Goal: Check status: Check status

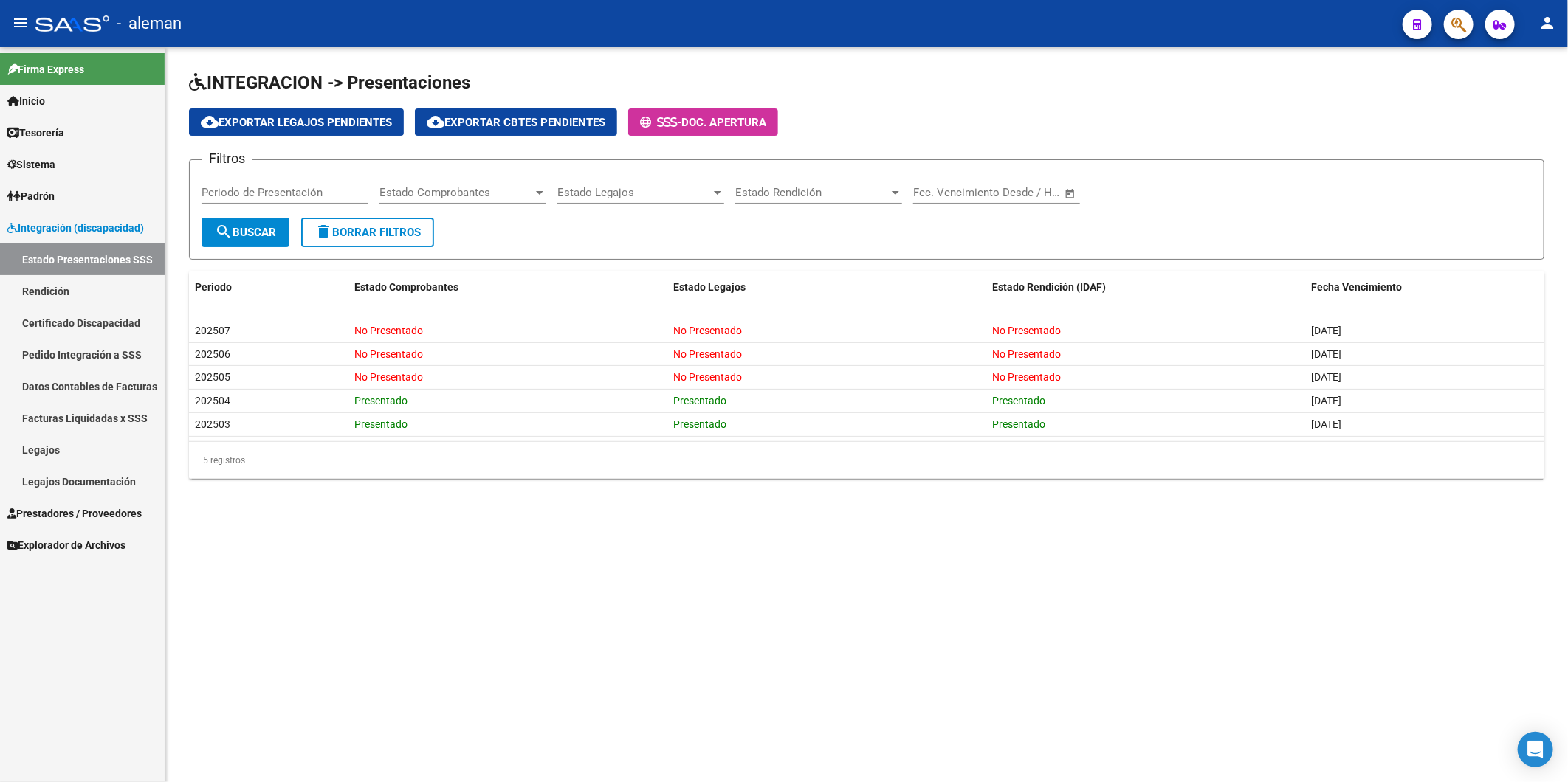
click at [68, 358] on link "Pedido Integración a SSS" at bounding box center [82, 354] width 165 height 32
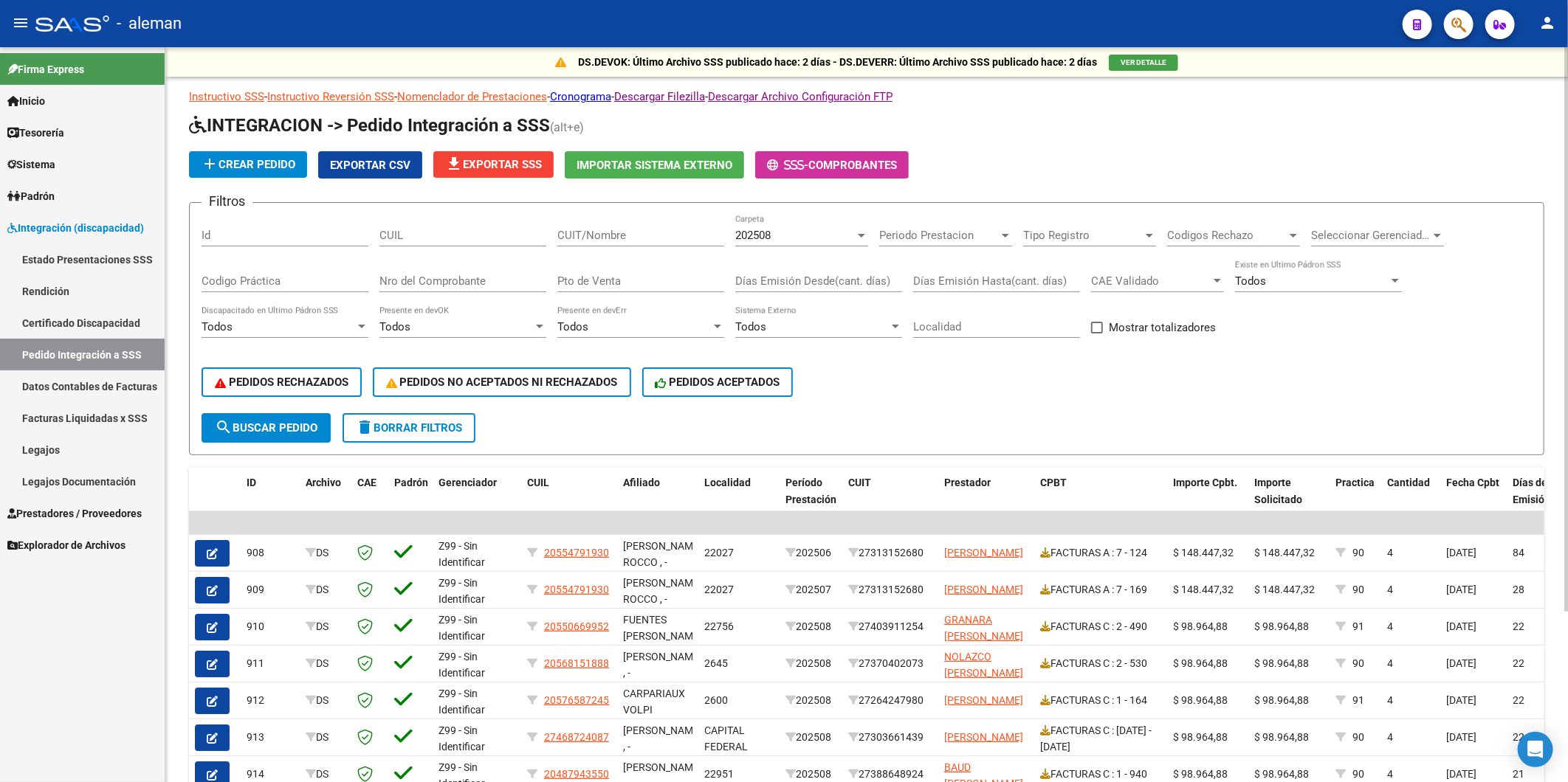
click at [812, 236] on div "202508" at bounding box center [795, 236] width 120 height 13
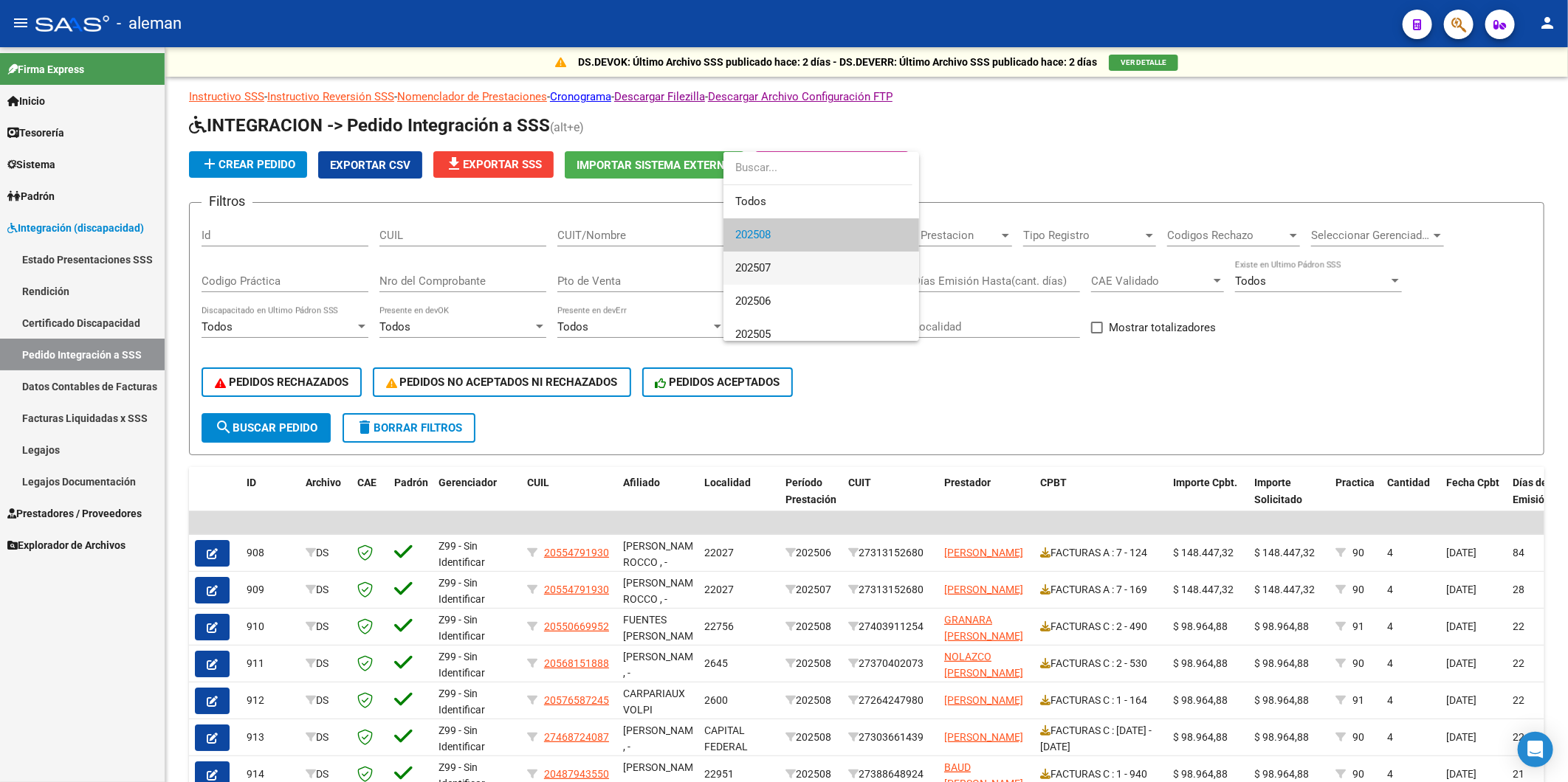
click at [773, 263] on span "202507" at bounding box center [821, 268] width 172 height 33
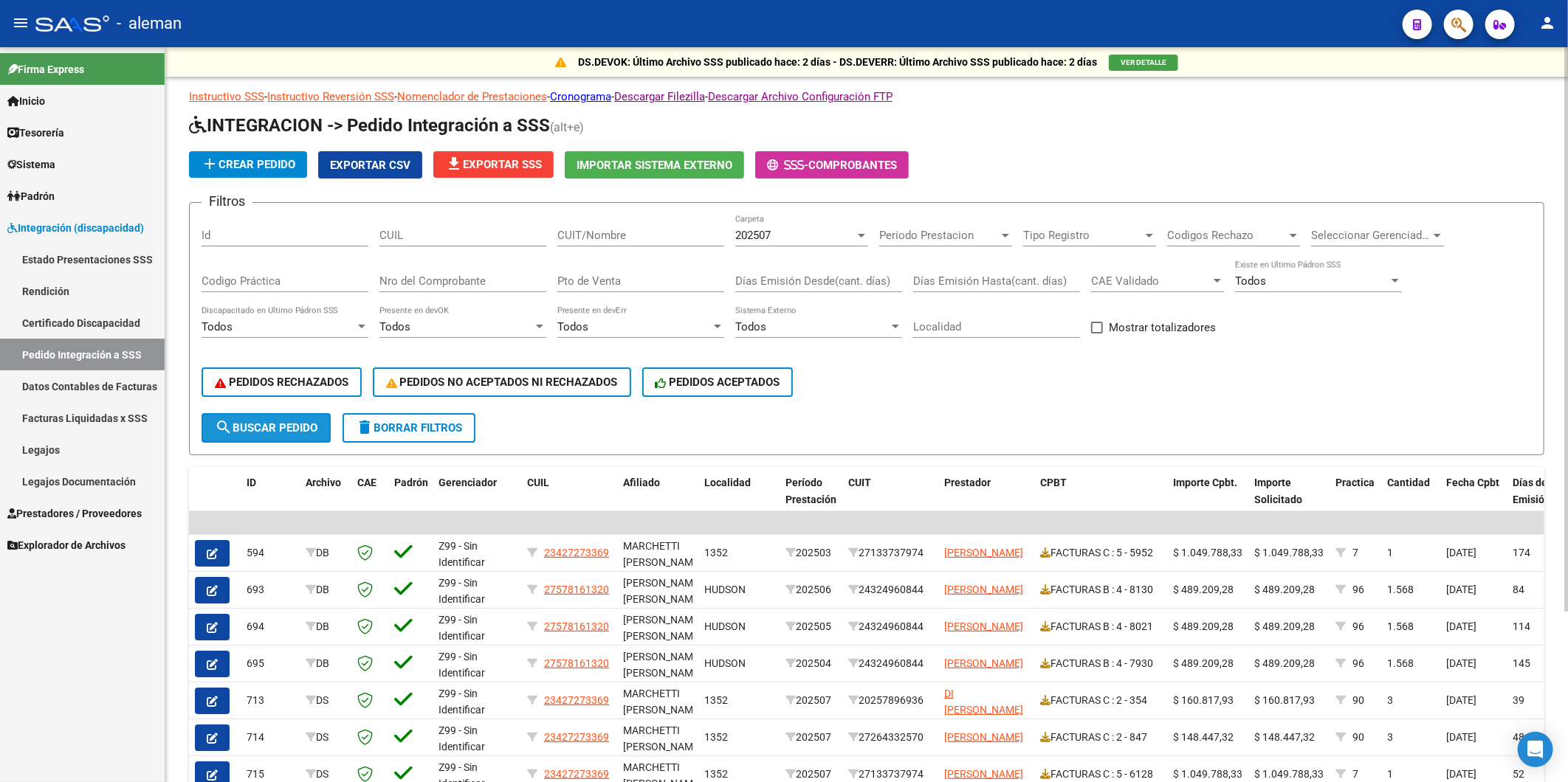
click at [274, 431] on span "search Buscar Pedido" at bounding box center [266, 428] width 103 height 13
click at [377, 164] on span "Exportar CSV" at bounding box center [370, 165] width 81 height 13
click at [62, 416] on link "Facturas Liquidadas x SSS" at bounding box center [82, 418] width 165 height 32
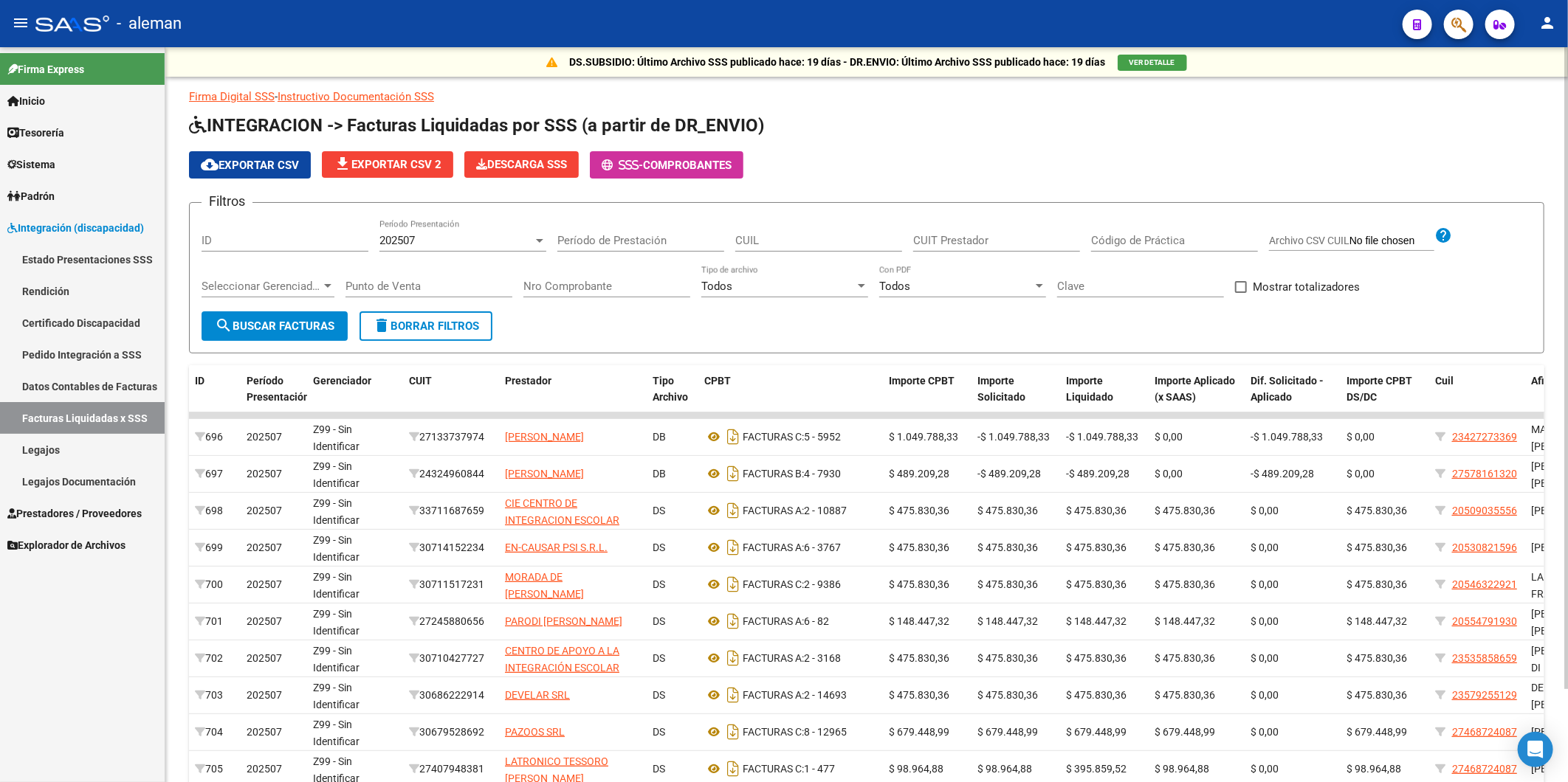
click at [437, 241] on div "202507" at bounding box center [456, 241] width 154 height 13
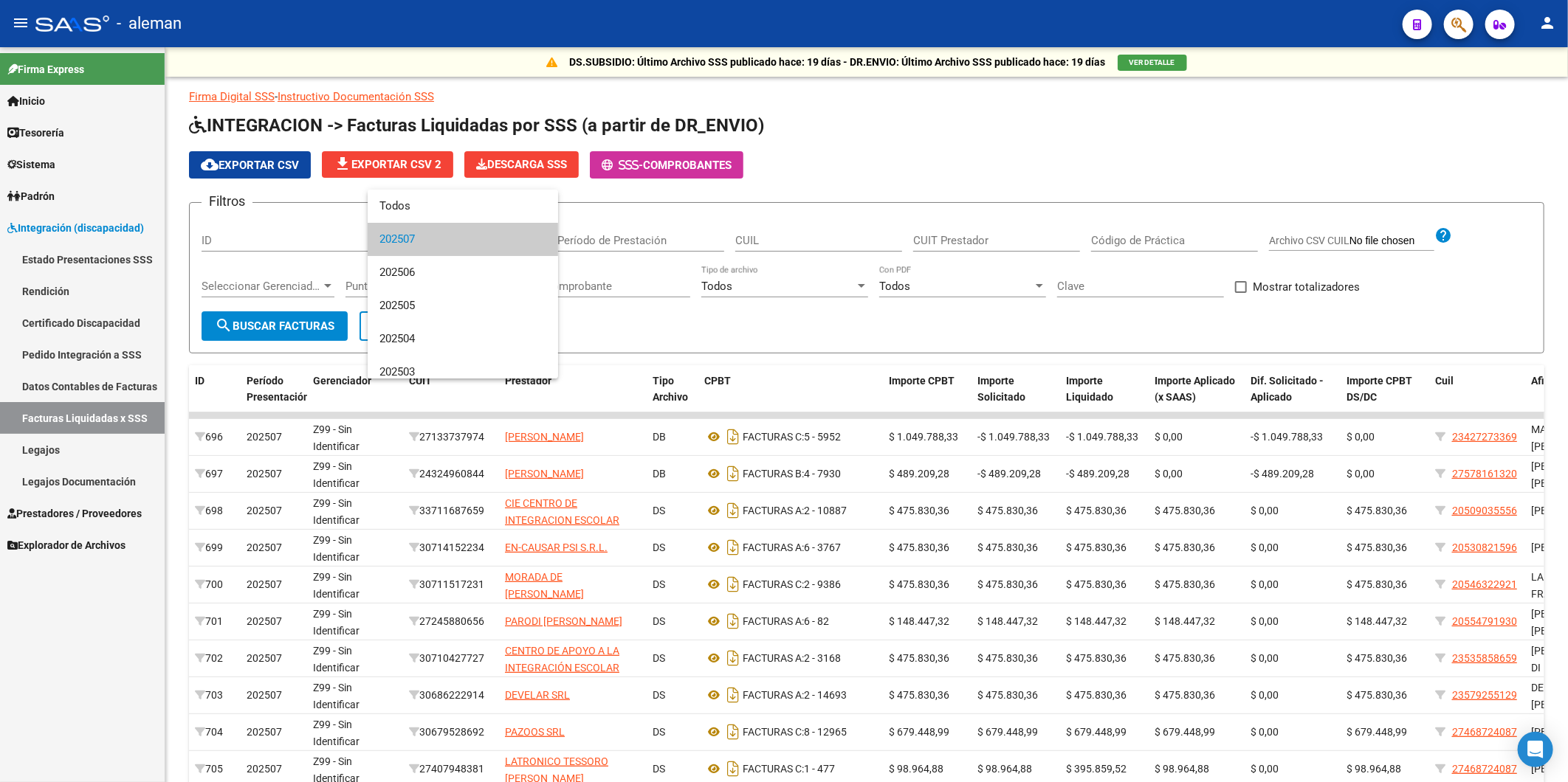
click at [437, 240] on span "202507" at bounding box center [463, 239] width 167 height 33
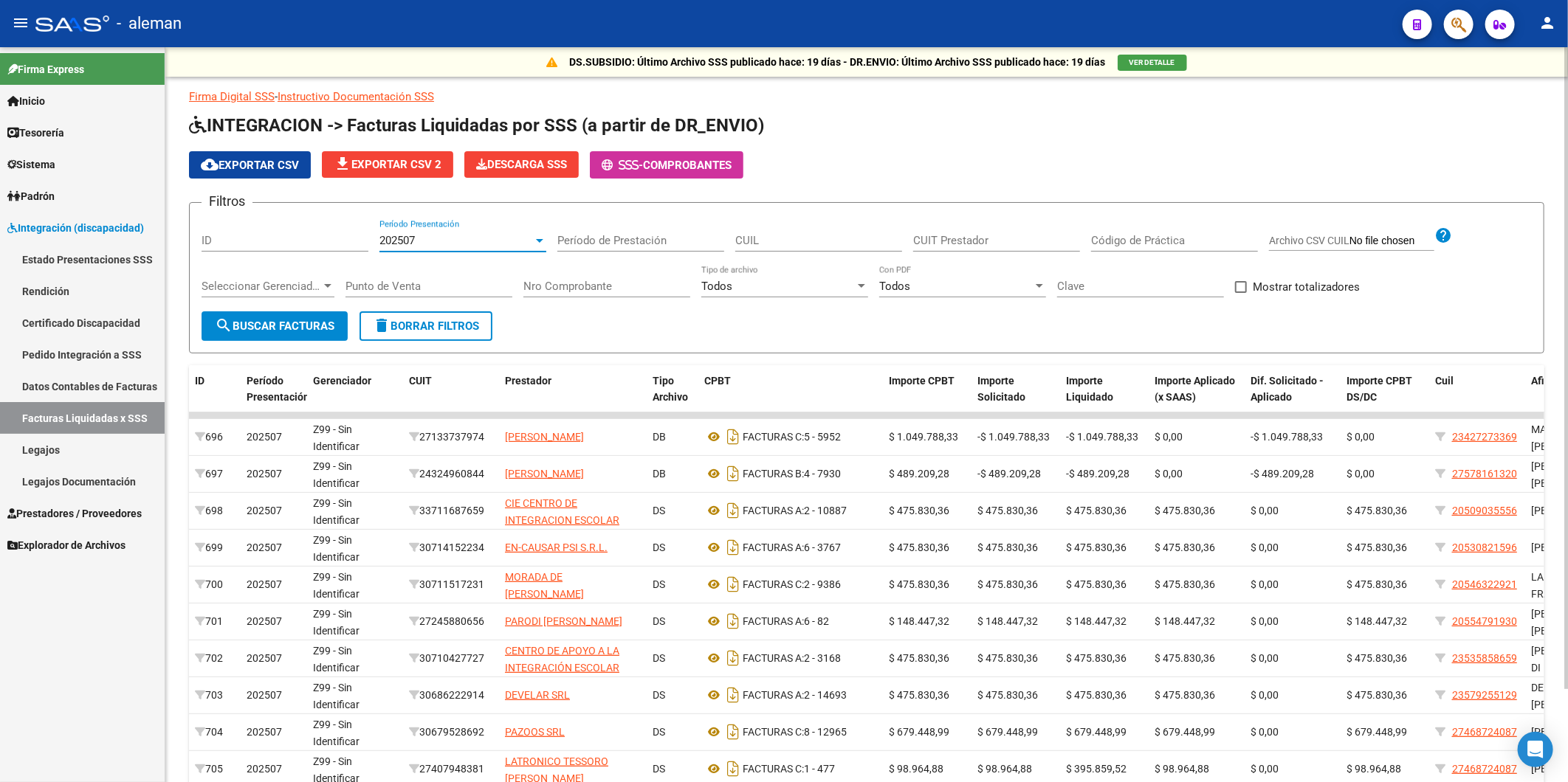
click at [594, 284] on input "Nro Comprobante" at bounding box center [607, 287] width 167 height 13
click at [261, 314] on button "search Buscar Facturas" at bounding box center [275, 326] width 146 height 30
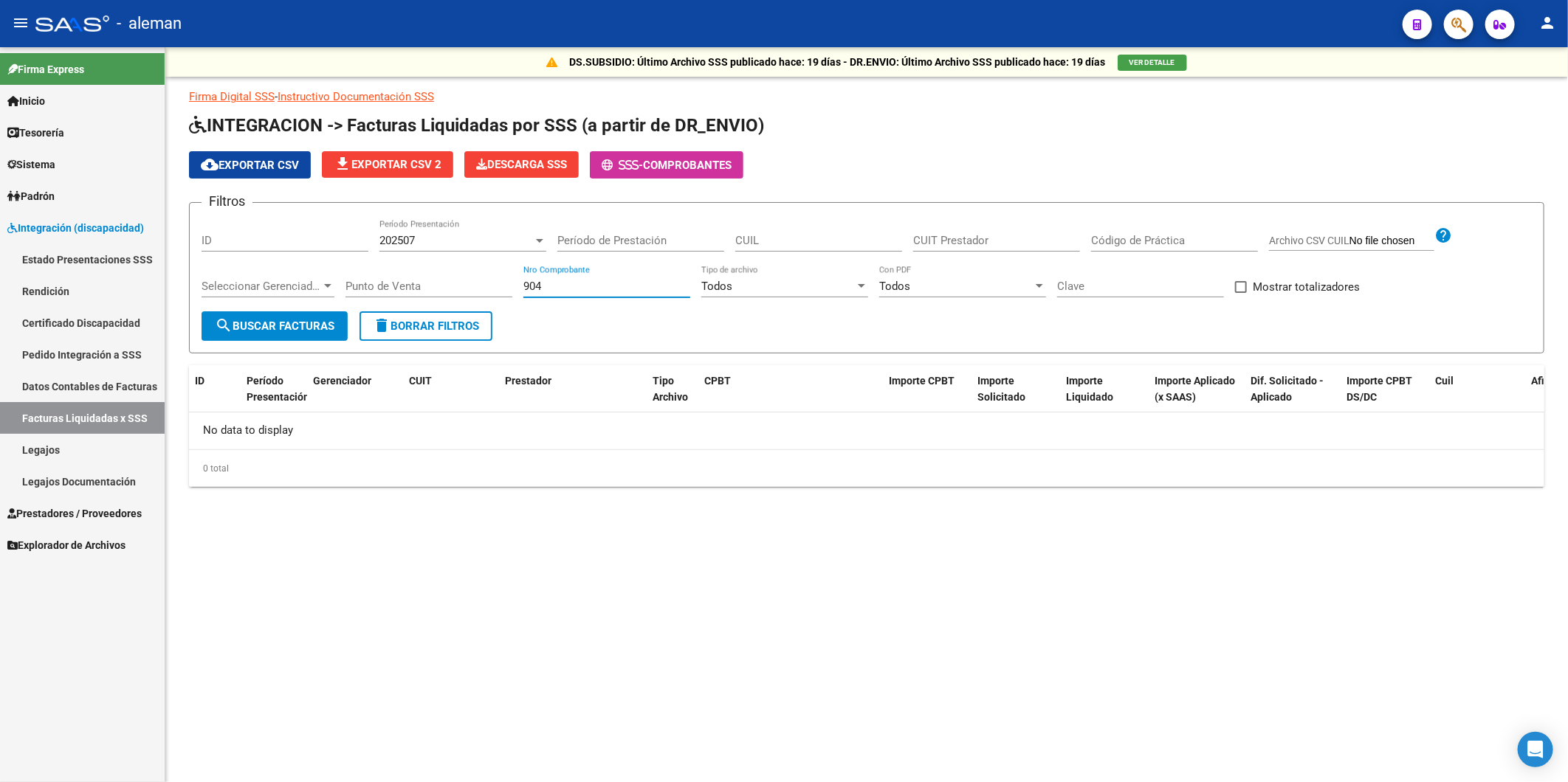
drag, startPoint x: 539, startPoint y: 283, endPoint x: 565, endPoint y: 292, distance: 27.5
click at [539, 284] on input "904" at bounding box center [607, 287] width 167 height 13
click at [565, 292] on input "904" at bounding box center [607, 287] width 167 height 13
type input "903"
click at [311, 323] on span "search Buscar Facturas" at bounding box center [275, 326] width 120 height 13
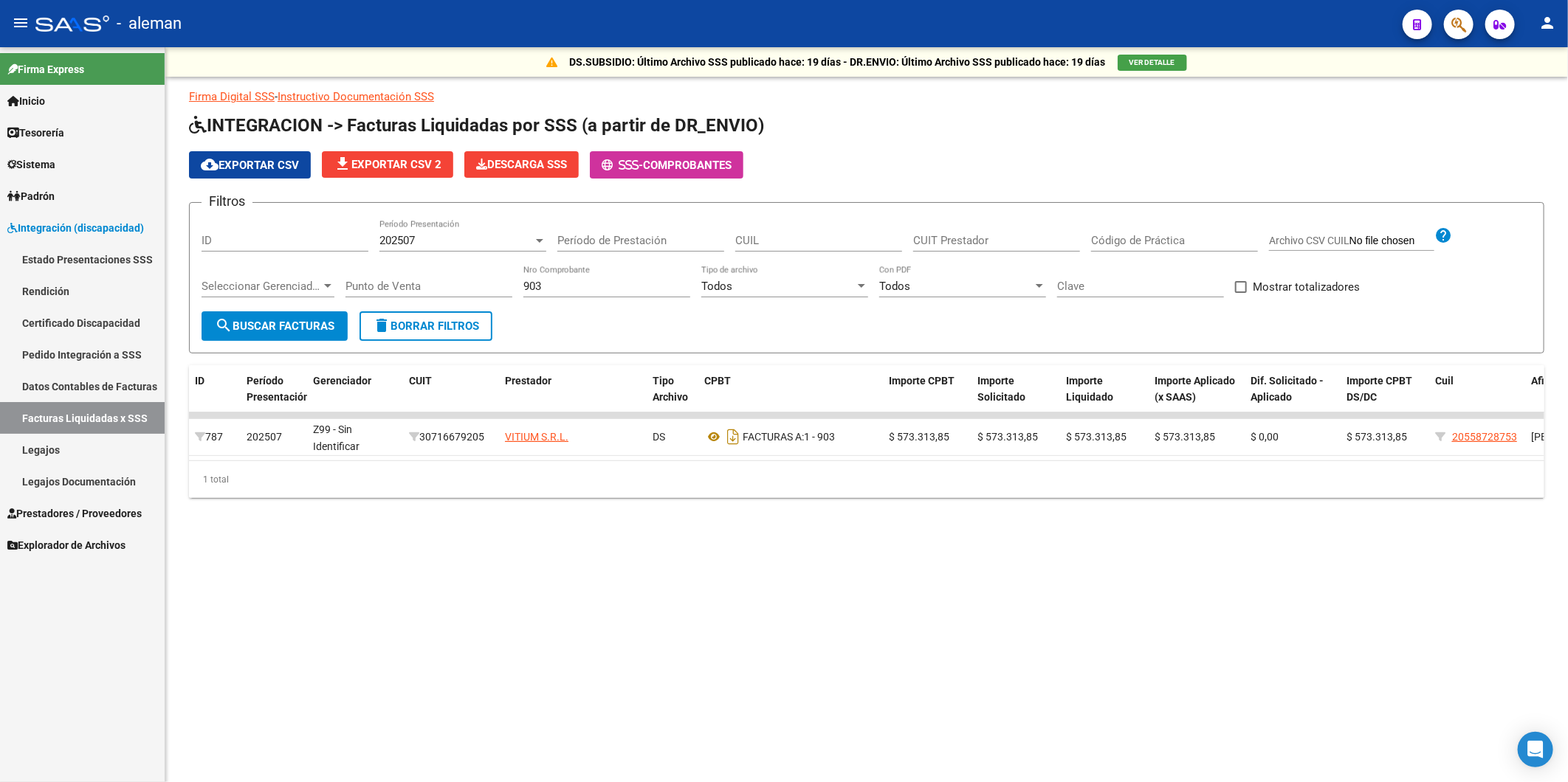
click at [1246, 287] on span at bounding box center [1241, 287] width 12 height 12
click at [1241, 293] on input "Mostrar totalizadores" at bounding box center [1240, 293] width 1 height 1
checkbox input "true"
click at [434, 330] on span "delete Borrar Filtros" at bounding box center [426, 326] width 106 height 13
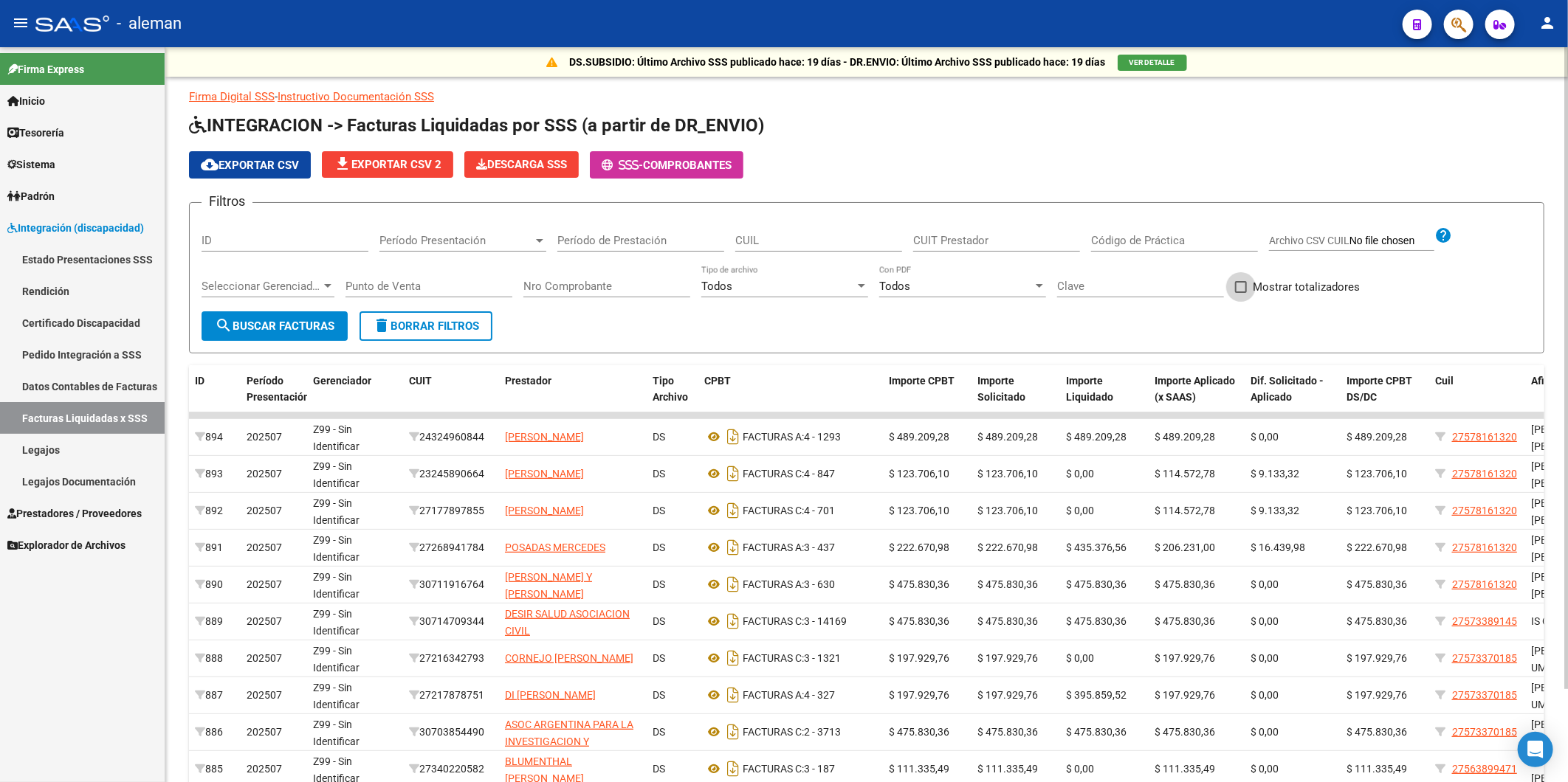
click at [1247, 289] on label "Mostrar totalizadores" at bounding box center [1297, 287] width 125 height 18
click at [1241, 293] on input "Mostrar totalizadores" at bounding box center [1240, 293] width 1 height 1
checkbox input "true"
click at [303, 335] on button "search Buscar Facturas" at bounding box center [275, 326] width 146 height 30
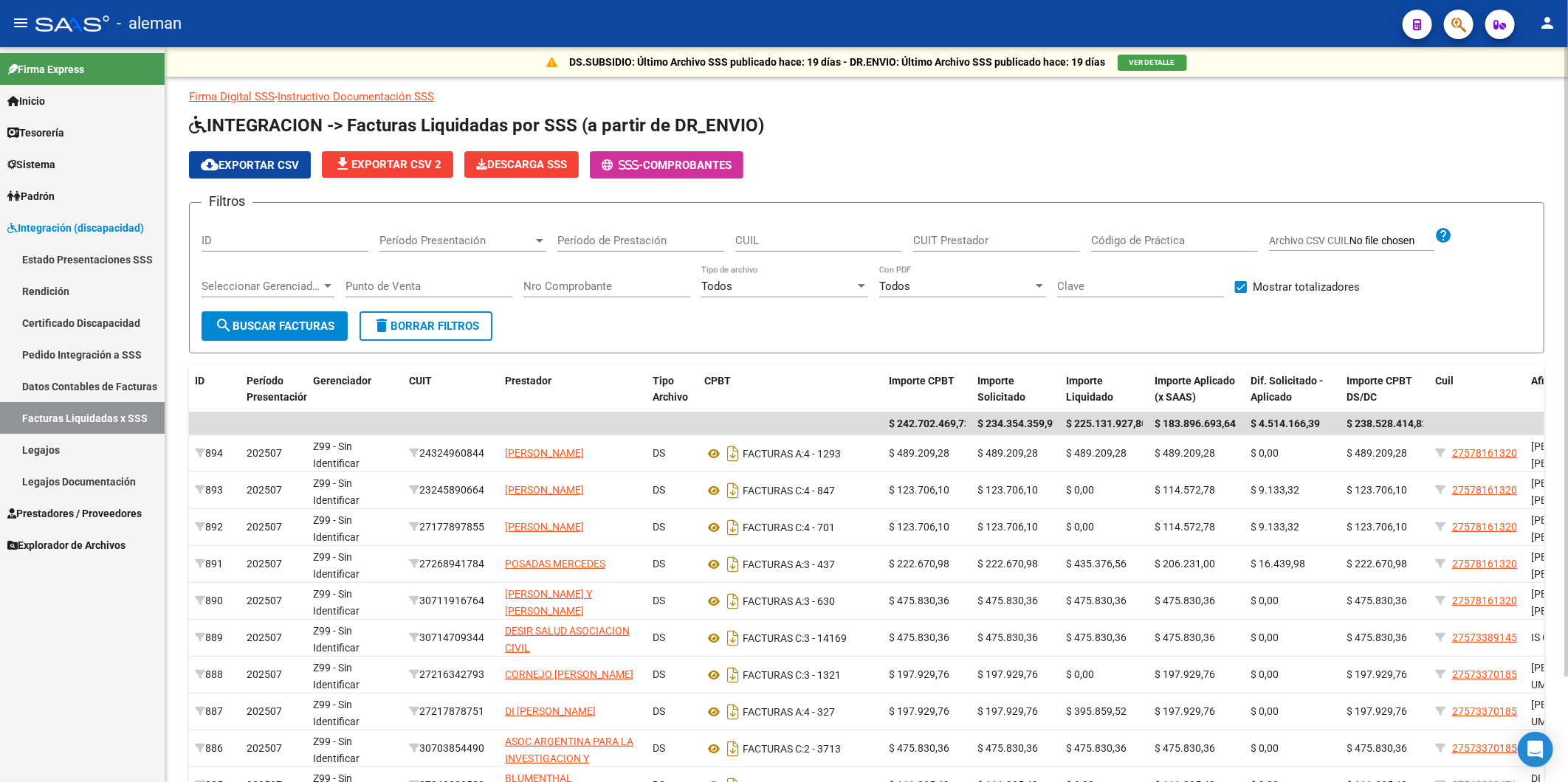
click at [614, 244] on input "Período de Prestación" at bounding box center [641, 241] width 167 height 13
type input "202507"
click at [271, 315] on button "search Buscar Facturas" at bounding box center [275, 326] width 146 height 30
click at [1266, 288] on span "Mostrar totalizadores" at bounding box center [1306, 287] width 107 height 18
click at [1241, 293] on input "Mostrar totalizadores" at bounding box center [1240, 293] width 1 height 1
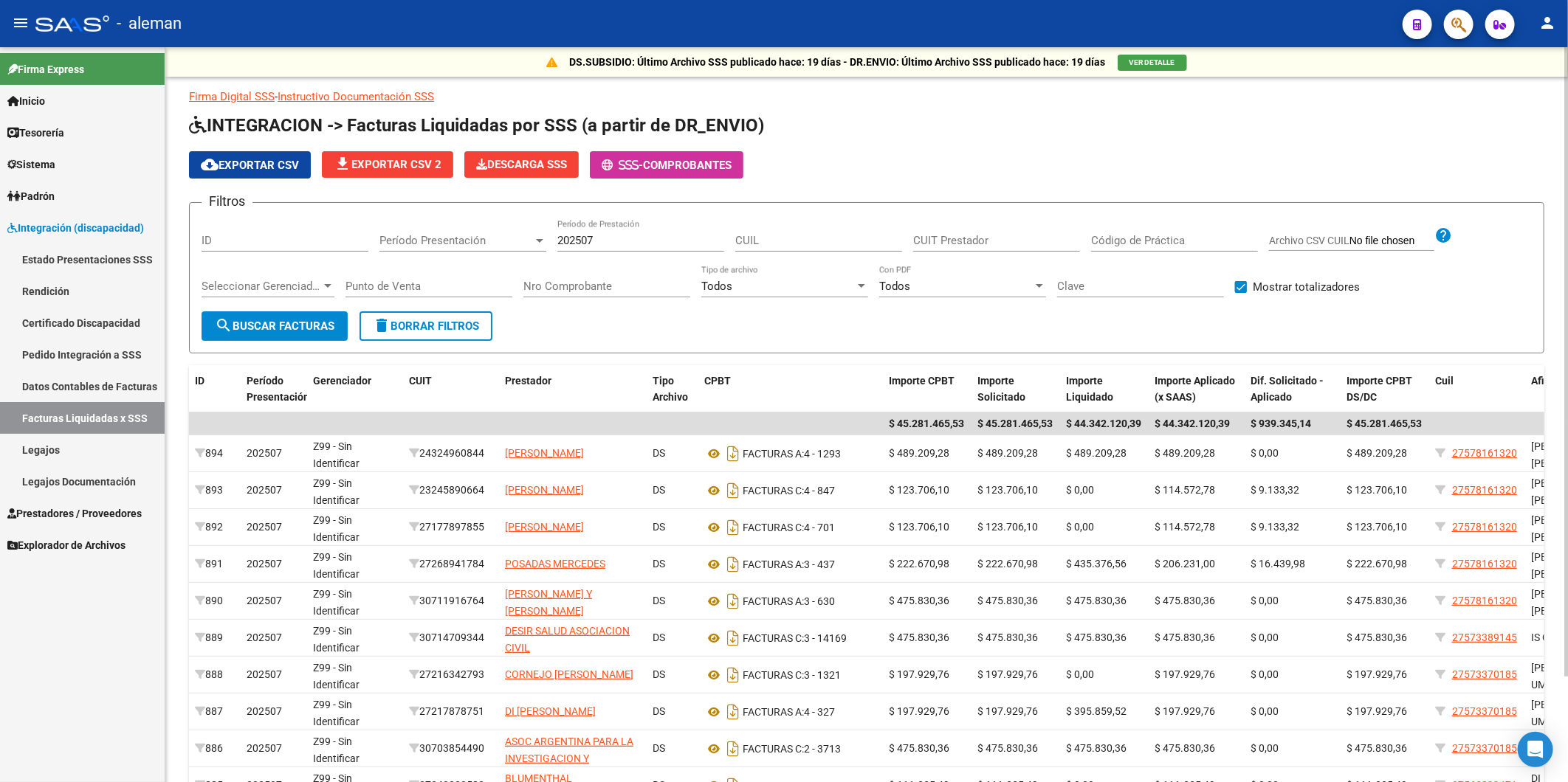
checkbox input "false"
click at [451, 336] on button "delete Borrar Filtros" at bounding box center [426, 326] width 133 height 30
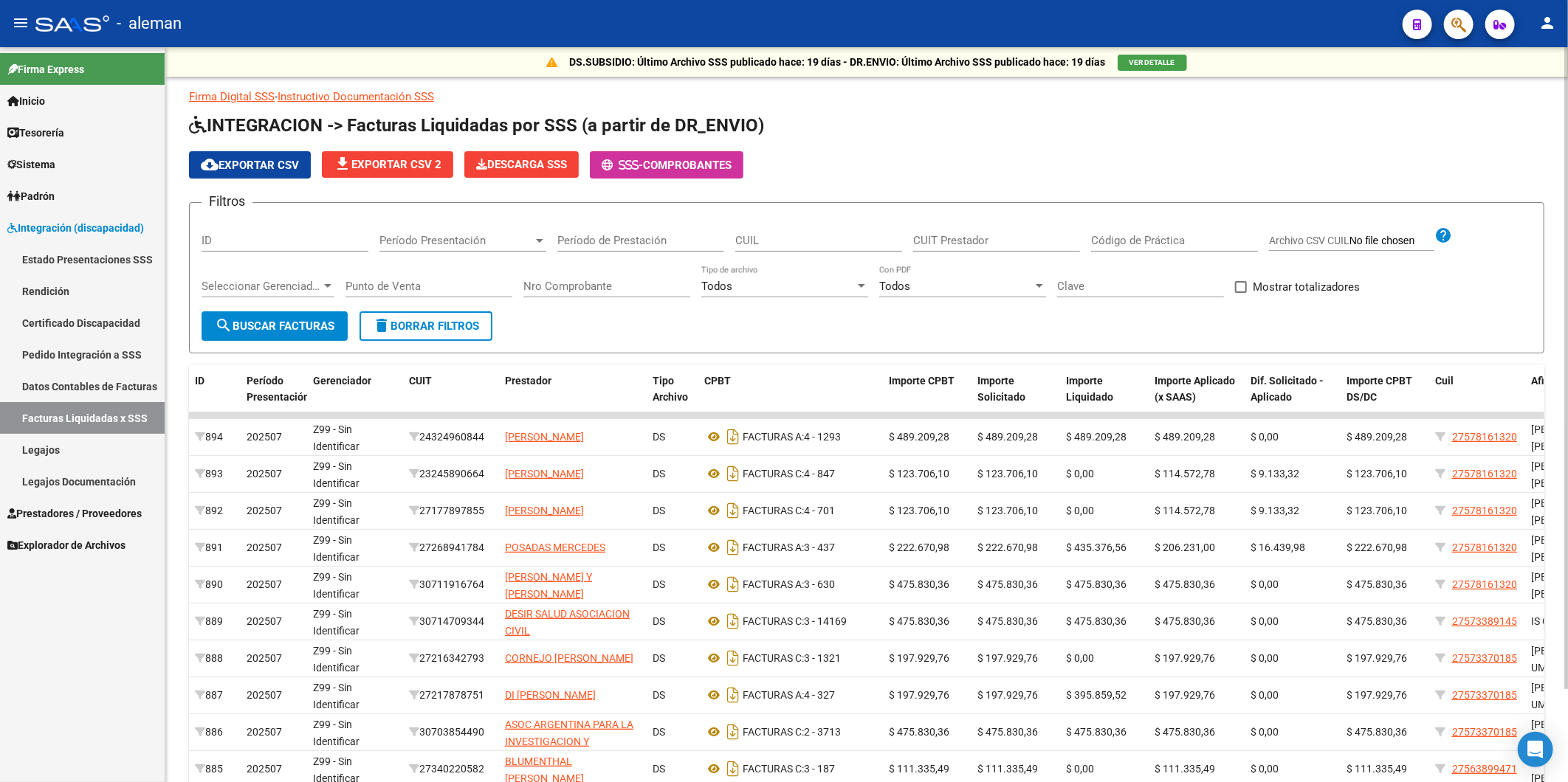
click at [623, 246] on input "Período de Prestación" at bounding box center [641, 241] width 167 height 13
click at [436, 236] on span "Período Presentación" at bounding box center [456, 241] width 154 height 13
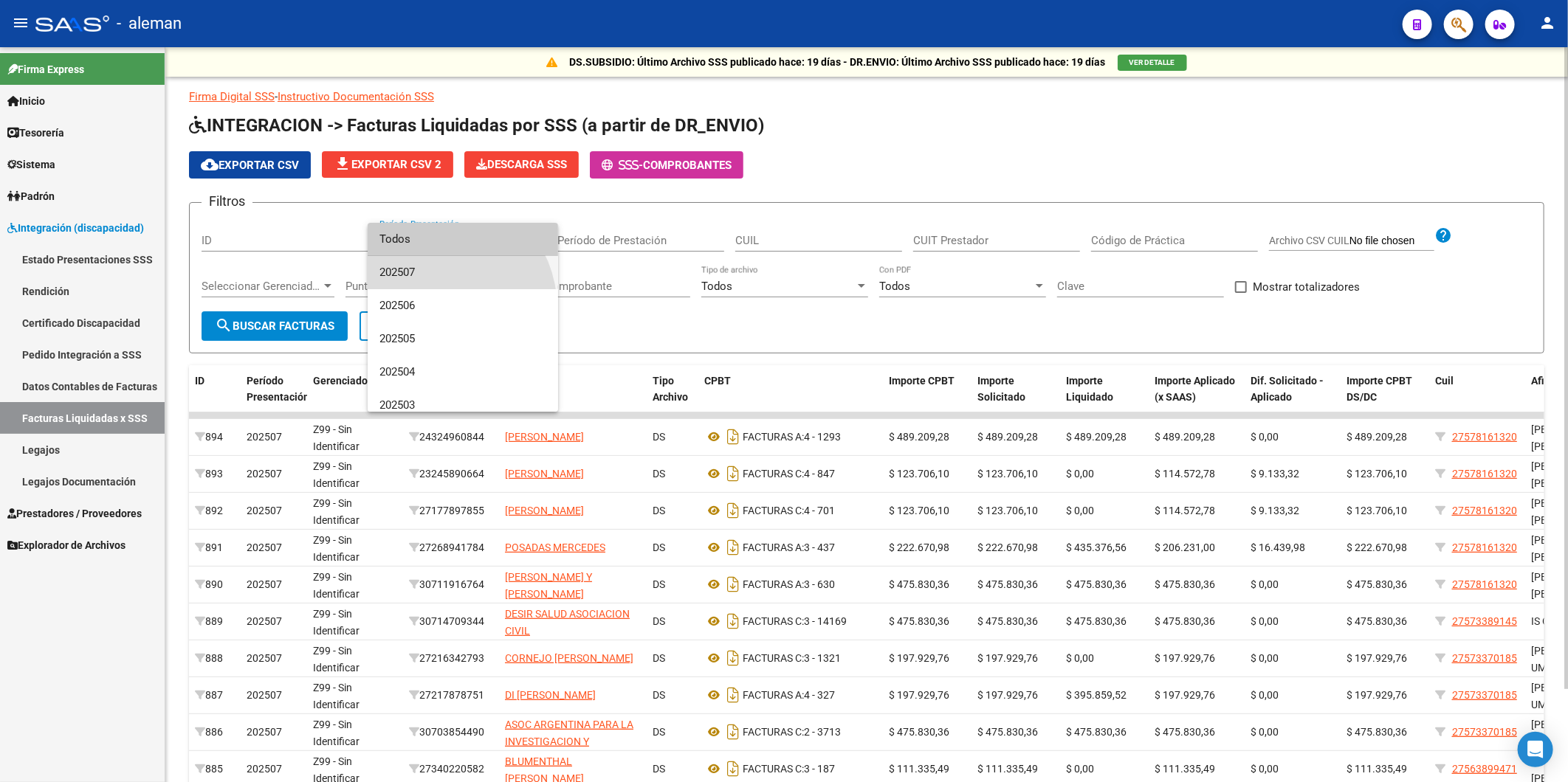
click at [434, 275] on span "202507" at bounding box center [463, 272] width 167 height 33
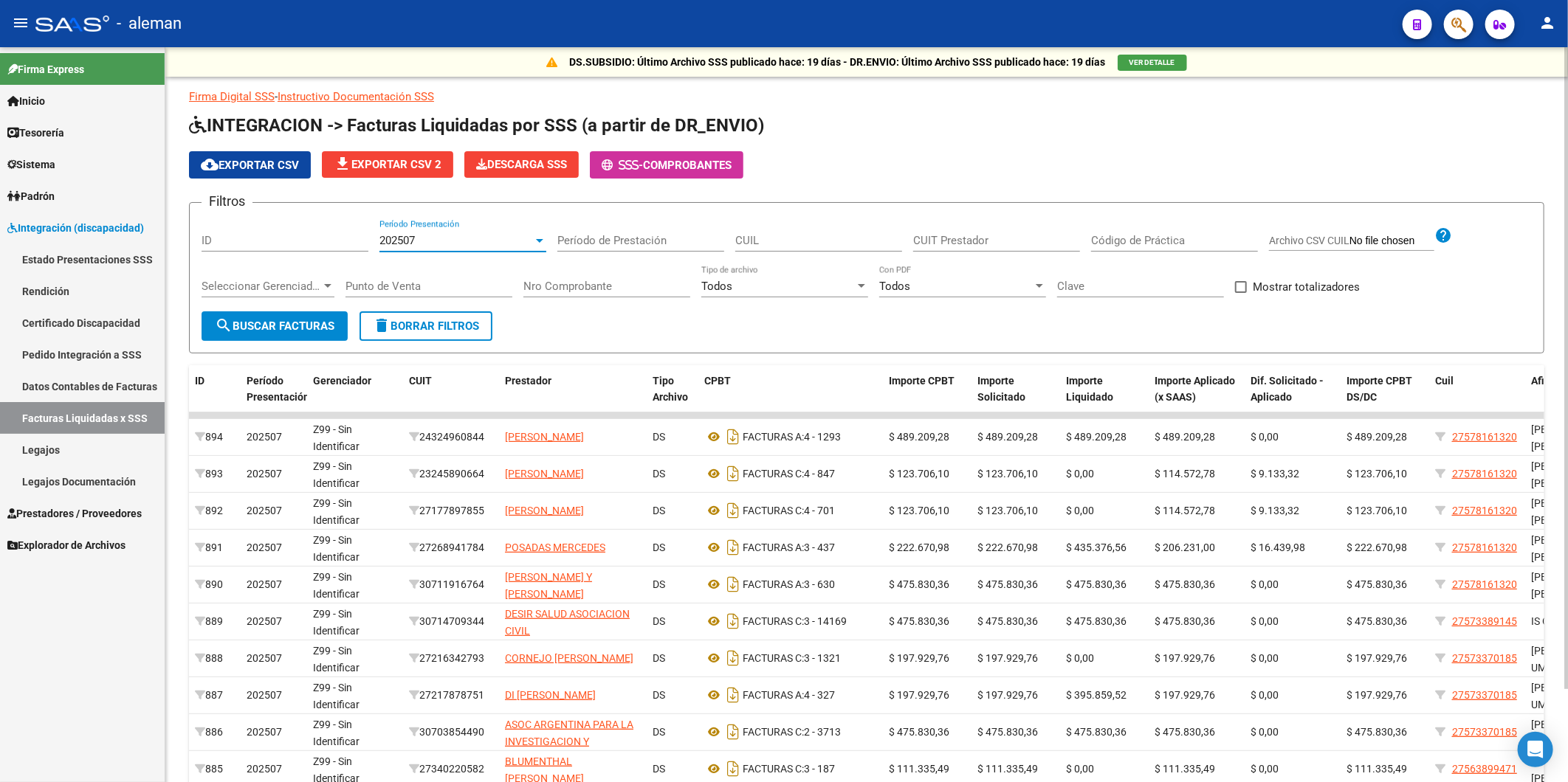
click at [307, 321] on span "search Buscar Facturas" at bounding box center [275, 326] width 120 height 13
click at [1242, 287] on label "Mostrar totalizadores" at bounding box center [1297, 287] width 125 height 18
click at [1241, 293] on input "Mostrar totalizadores" at bounding box center [1240, 293] width 1 height 1
checkbox input "true"
click at [340, 326] on button "search Buscar Facturas" at bounding box center [275, 326] width 146 height 30
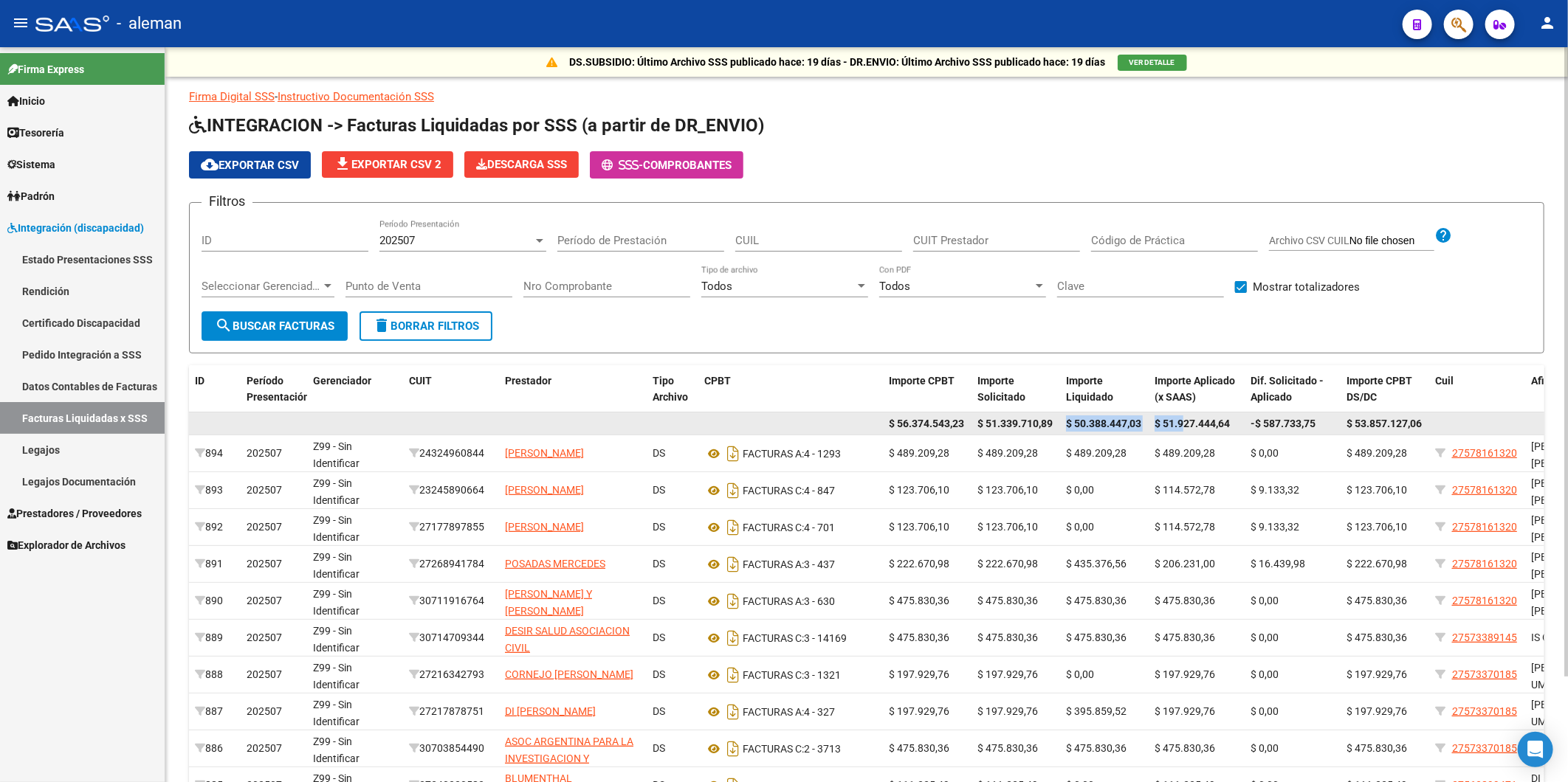
drag, startPoint x: 1061, startPoint y: 423, endPoint x: 1185, endPoint y: 424, distance: 124.0
click at [1185, 424] on div "$ 56.374.543,23 $ 51.339.710,89 $ 50.388.447,03 $ 51.927.444,64 -$ 587.733,75 $…" at bounding box center [1019, 425] width 1661 height 24
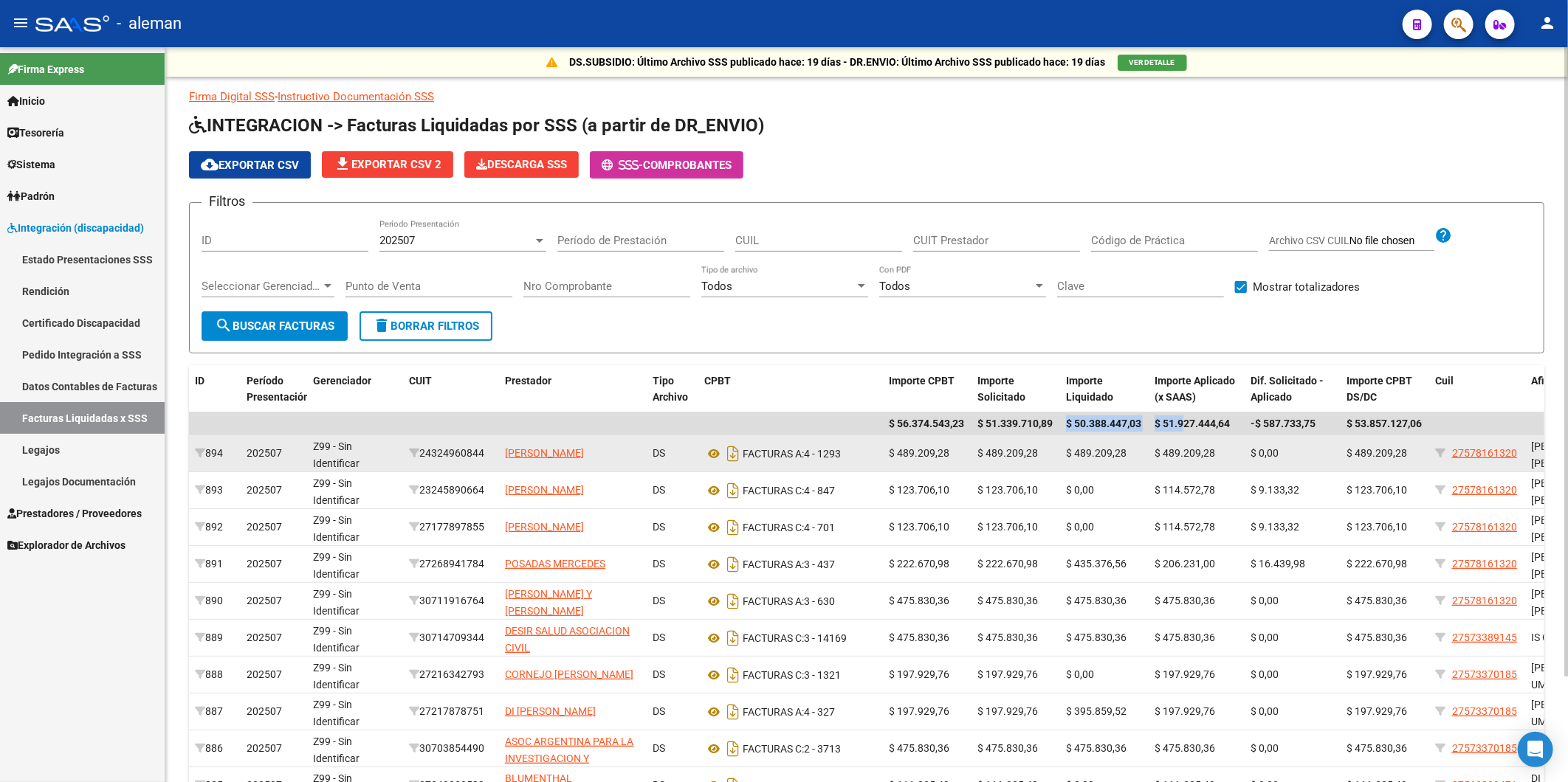
click at [1260, 436] on datatable-body-cell "$ 0,00" at bounding box center [1293, 453] width 96 height 36
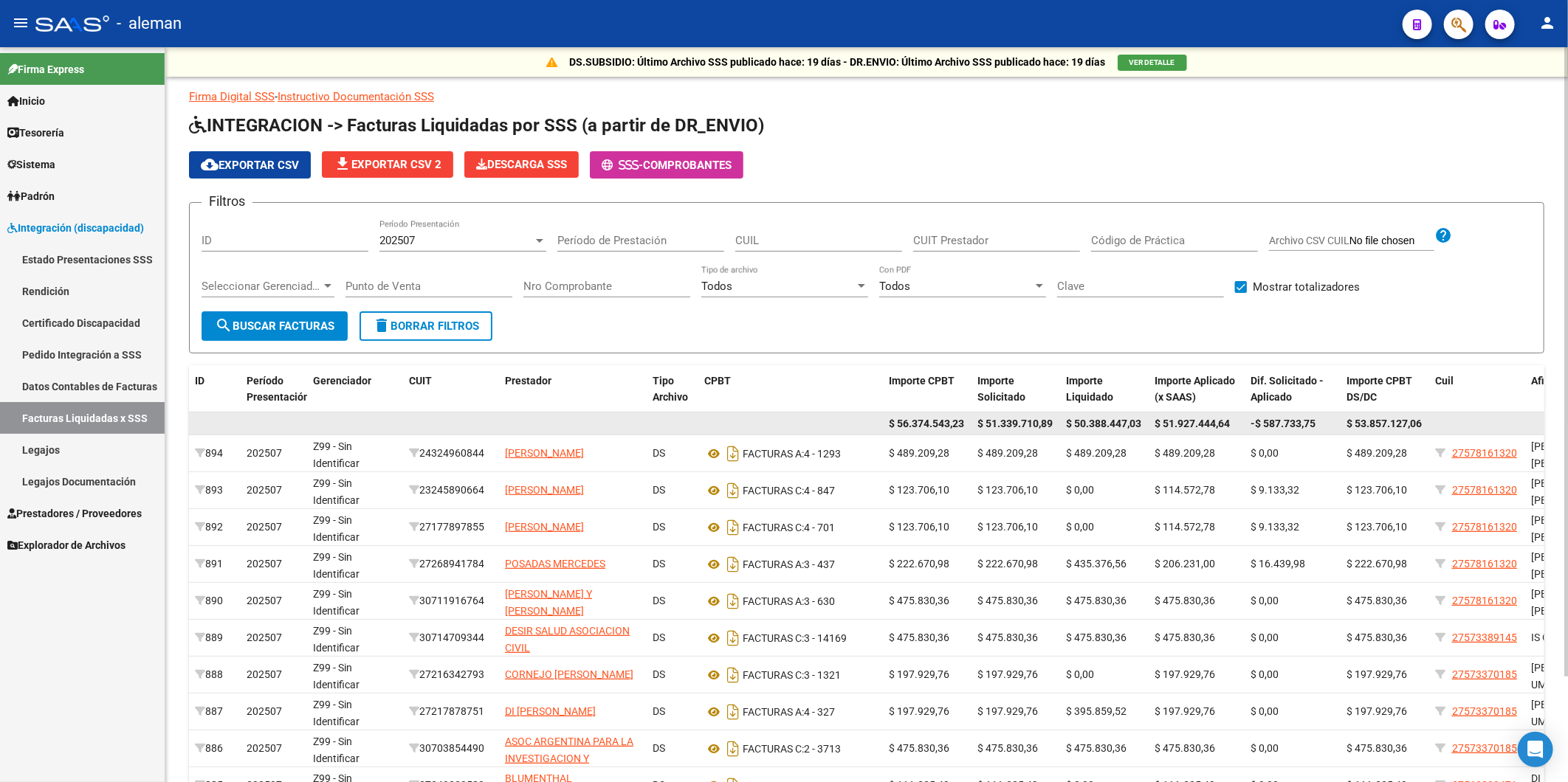
click at [1281, 419] on span "-$ 587.733,75" at bounding box center [1283, 424] width 65 height 12
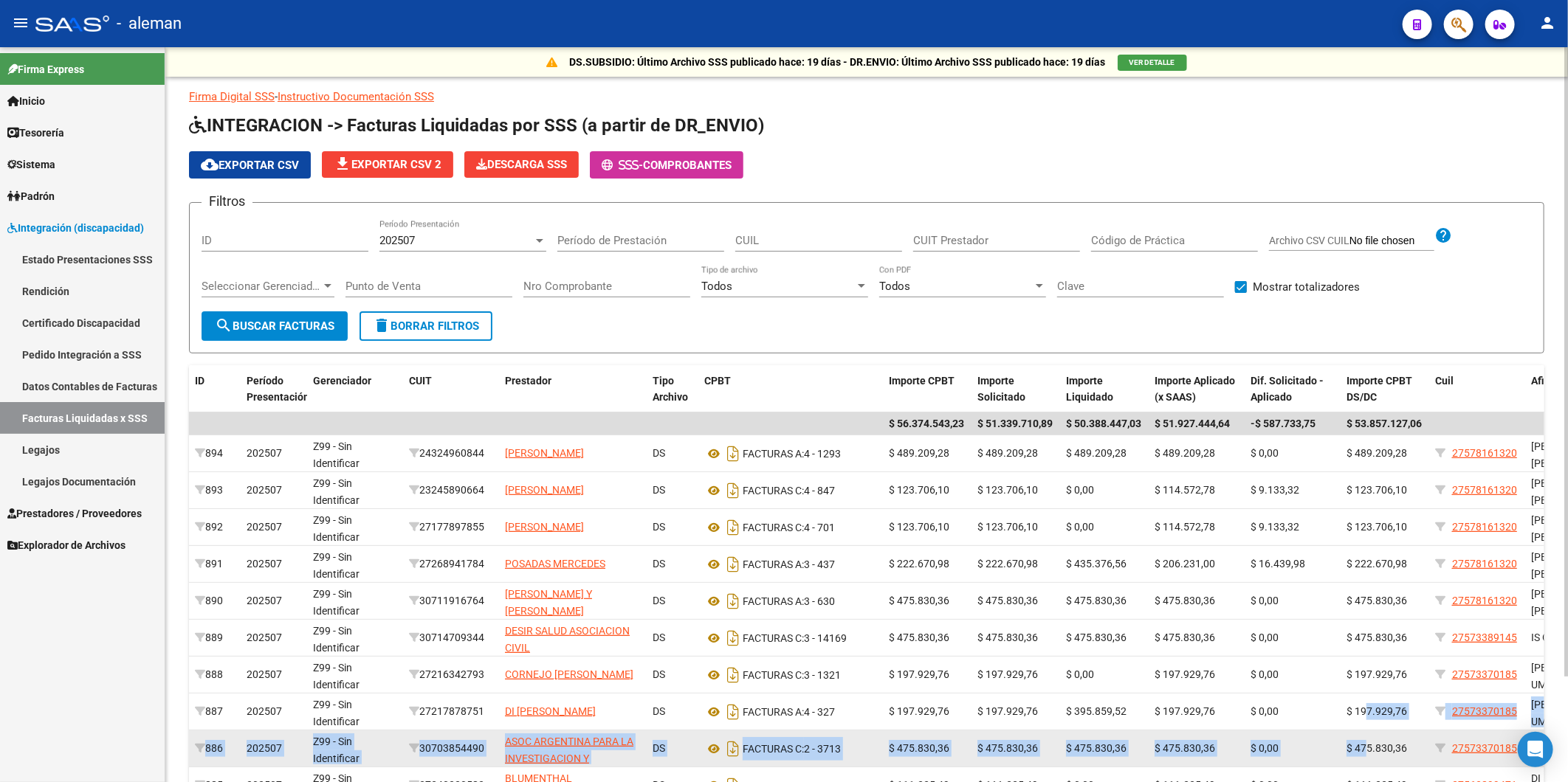
click at [1366, 728] on datatable-scroller "$ 56.374.543,23 $ 51.339.710,89 $ 50.388.447,03 $ 51.927.444,64 -$ 587.733,75 $…" at bounding box center [866, 609] width 1355 height 393
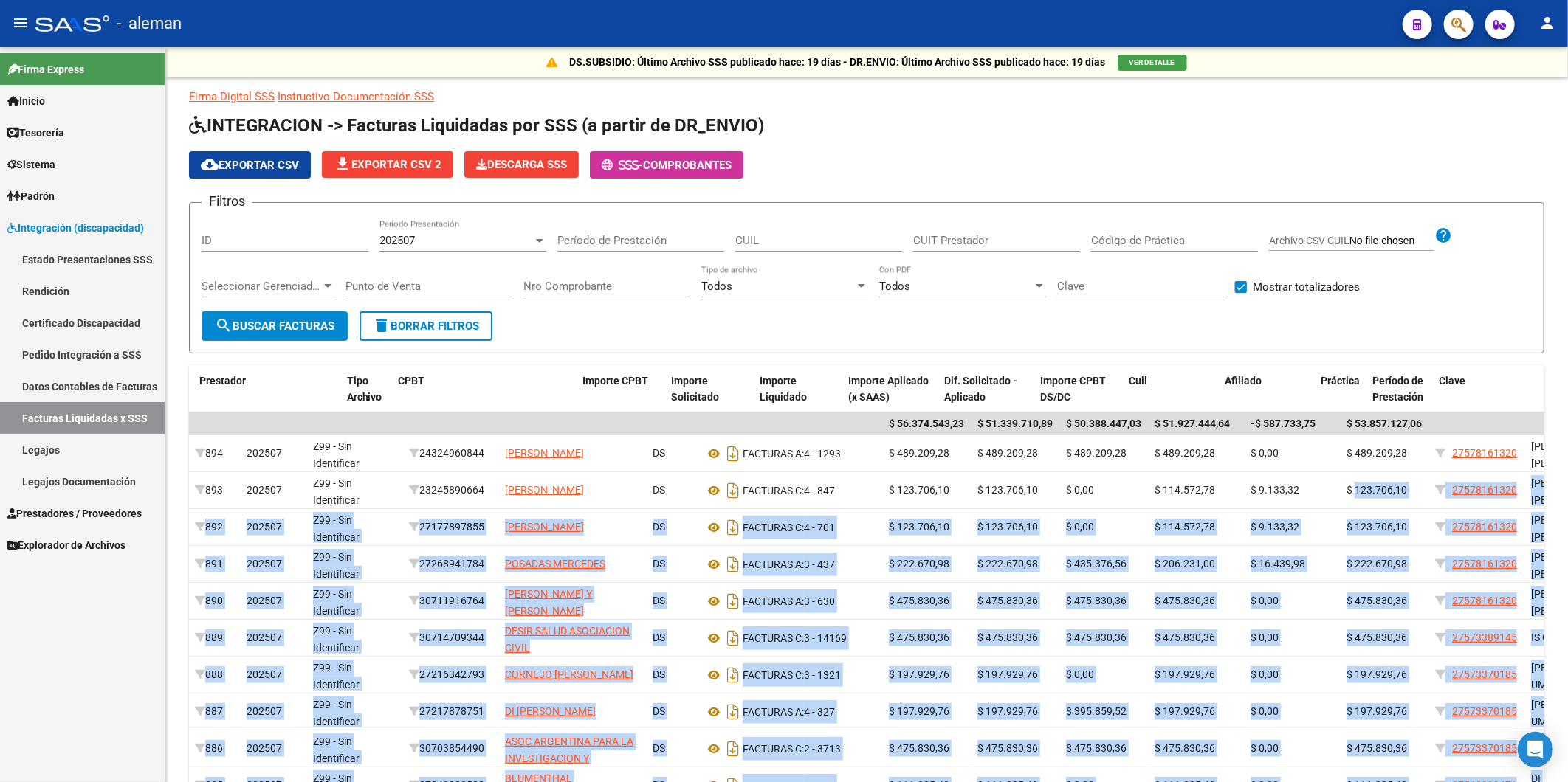
scroll to position [0, 306]
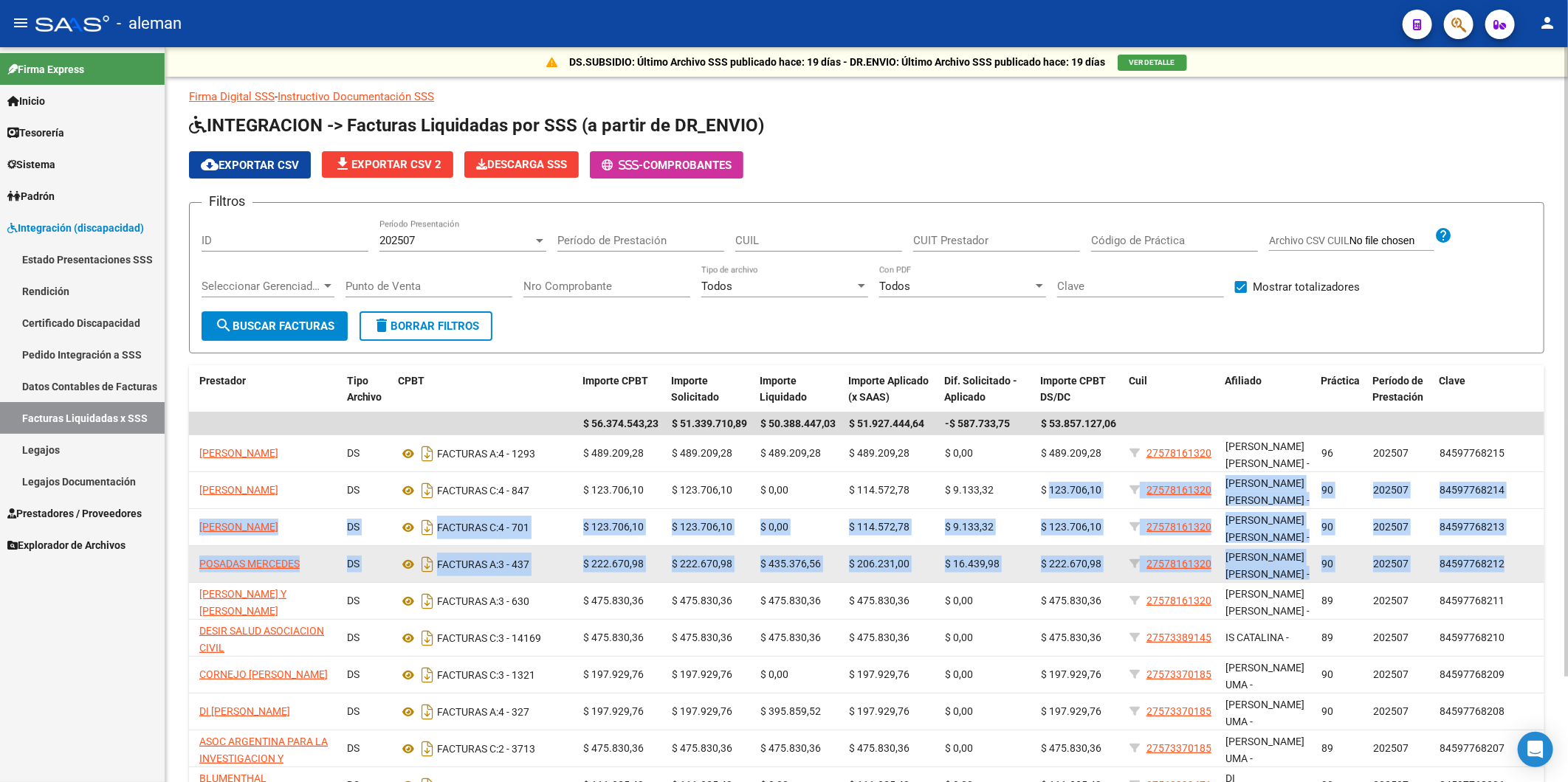
drag, startPoint x: 1366, startPoint y: 728, endPoint x: 1540, endPoint y: 572, distance: 233.7
click at [1239, 572] on datatable-scroller "$ 56.374.543,23 $ 51.339.710,89 $ 50.388.447,03 $ 51.927.444,64 -$ 587.733,75 $…" at bounding box center [561, 609] width 1355 height 393
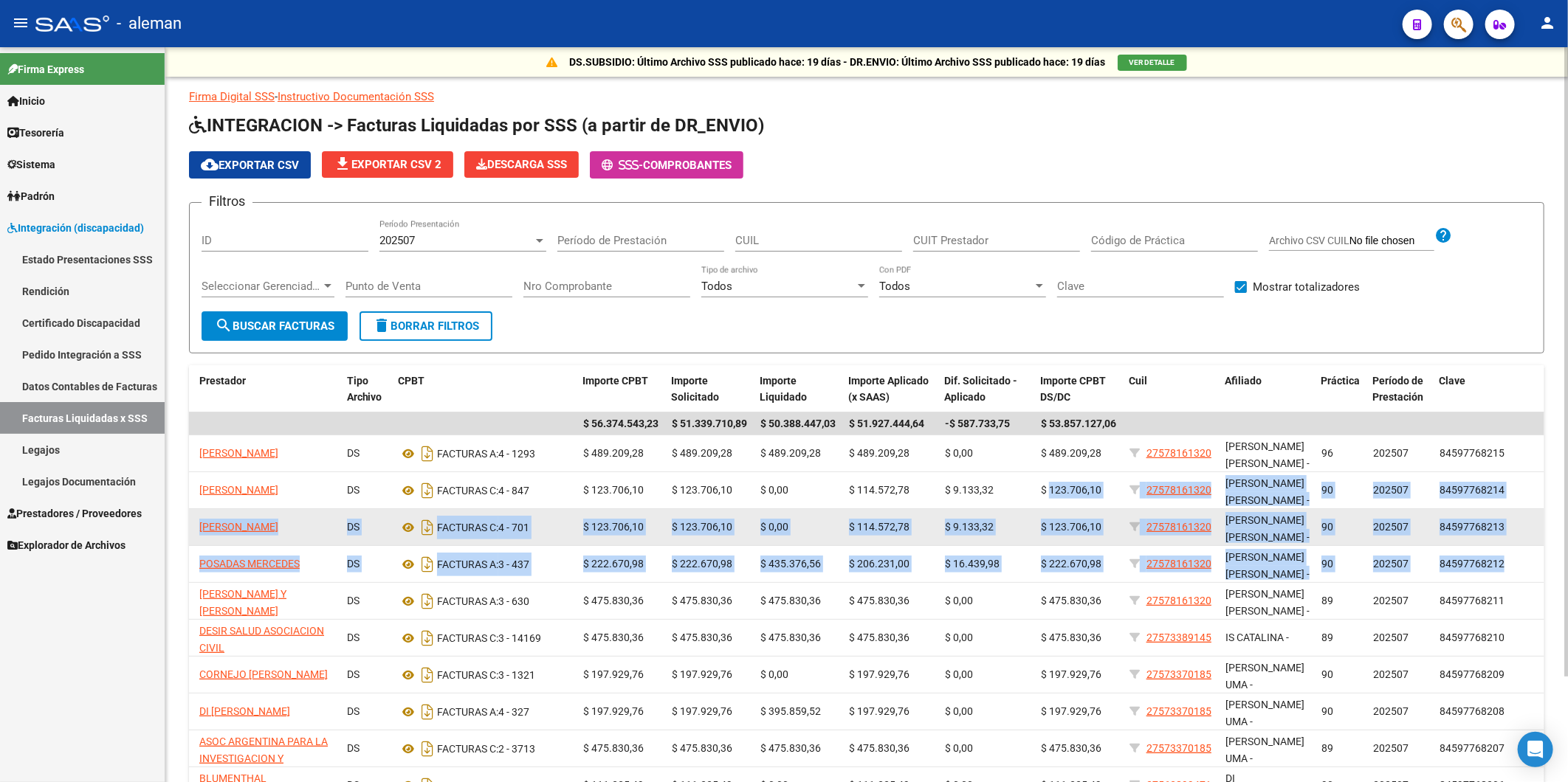
drag, startPoint x: 1540, startPoint y: 572, endPoint x: 1435, endPoint y: 512, distance: 120.9
click at [1435, 512] on datatable-body-cell "84597768213" at bounding box center [1489, 527] width 111 height 36
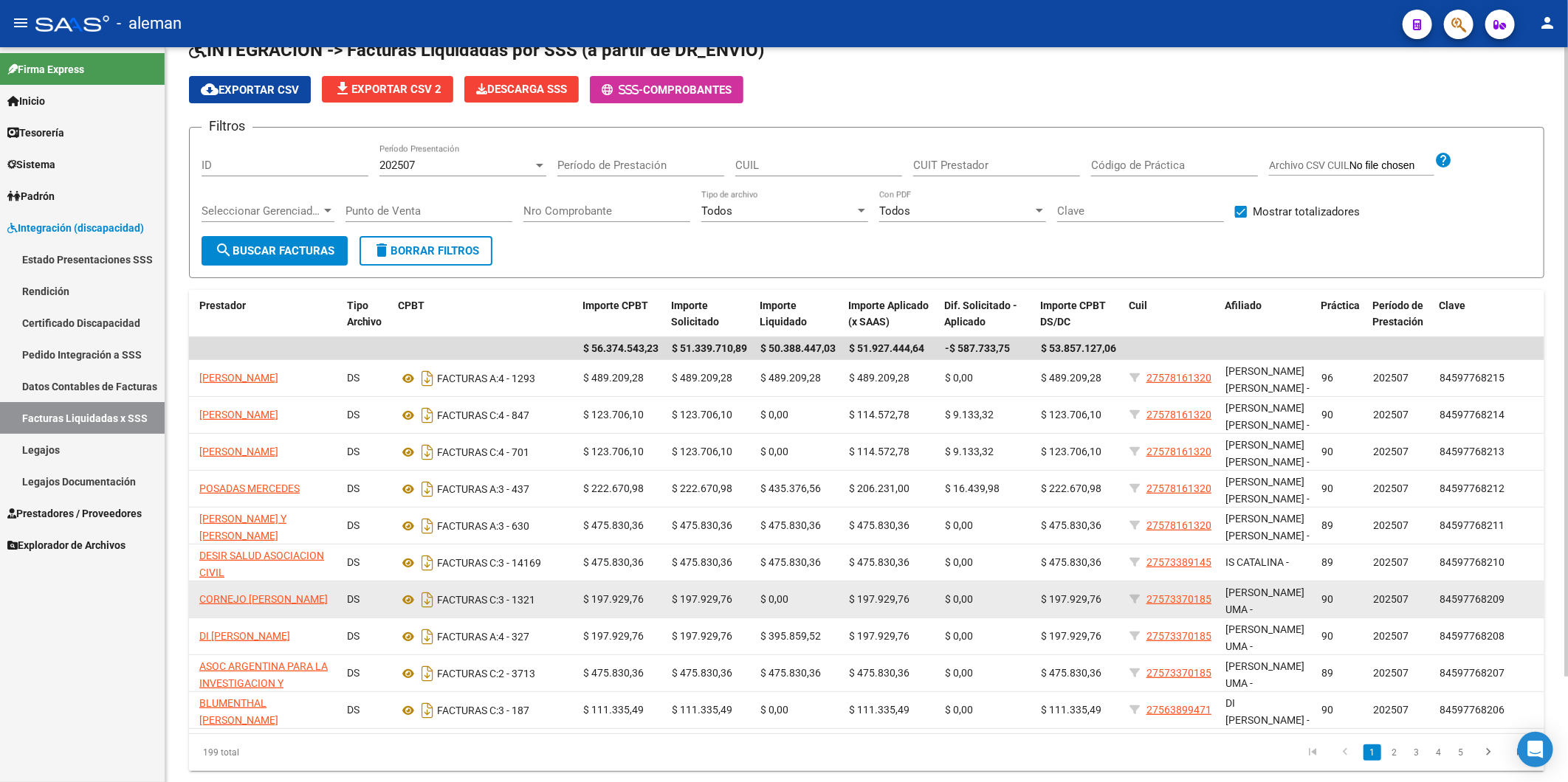
scroll to position [82, 0]
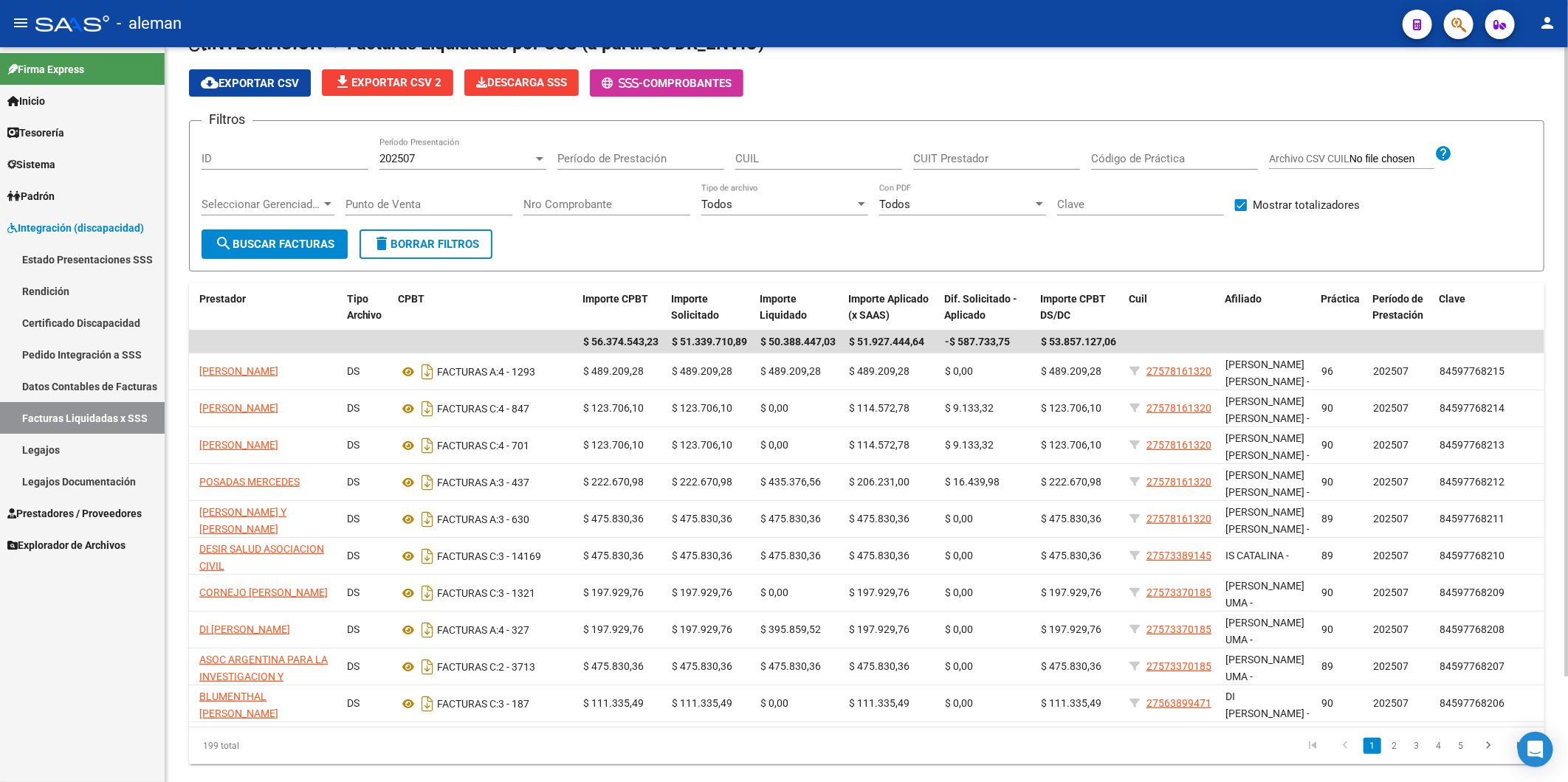
click at [1366, 739] on div "199 total 1 2 3 4 5" at bounding box center [866, 746] width 1355 height 37
drag, startPoint x: 1366, startPoint y: 738, endPoint x: 1377, endPoint y: 732, distance: 12.5
click at [1377, 727] on datatable-body "$ 56.374.543,23 $ 51.339.710,89 $ 50.388.447,03 $ 51.927.444,64 -$ 587.733,75 $…" at bounding box center [866, 529] width 1355 height 397
click at [60, 257] on link "Estado Presentaciones SSS" at bounding box center [82, 259] width 165 height 32
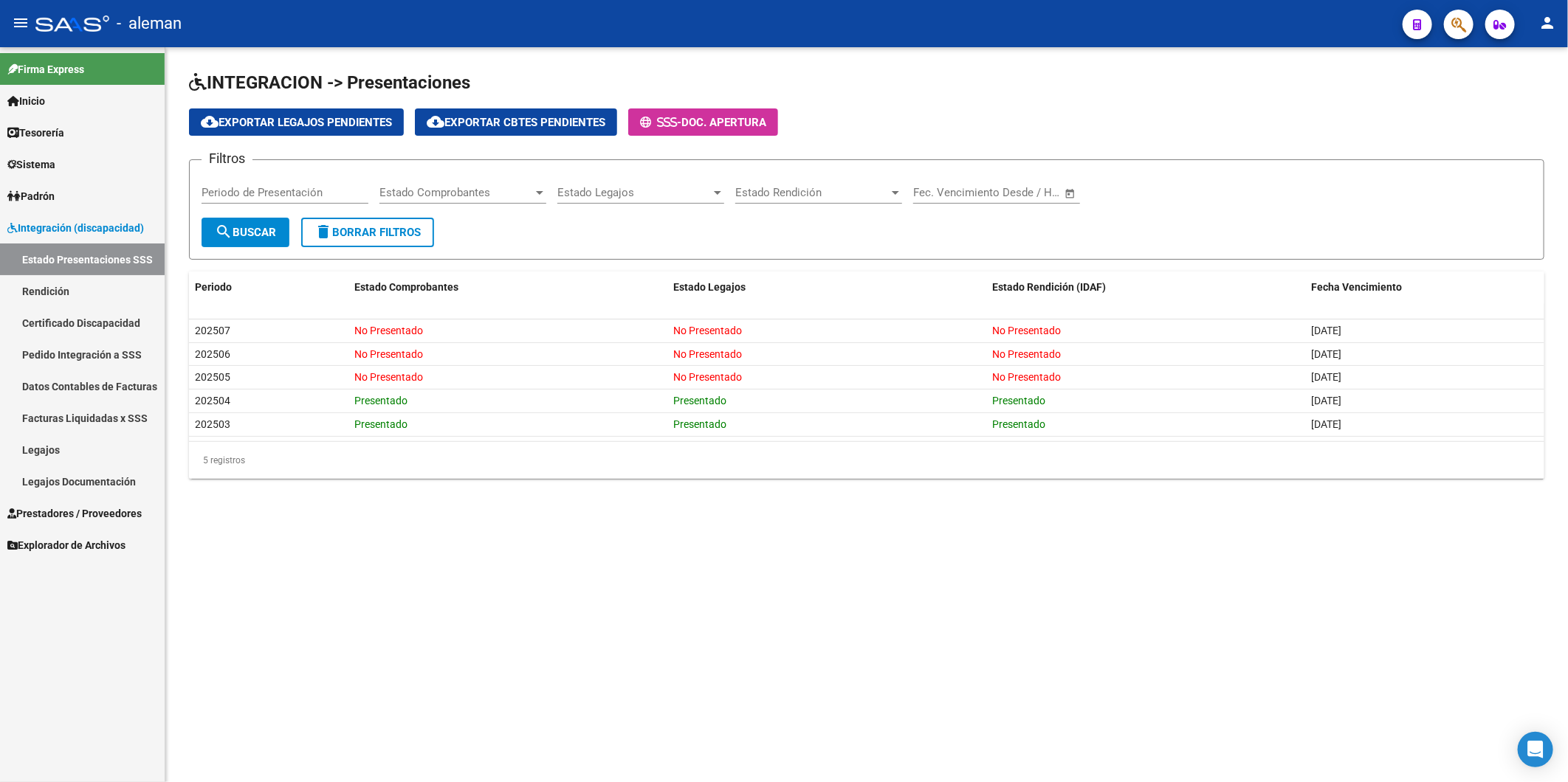
click at [1120, 493] on div "INTEGRACION -> Presentaciones cloud_download Exportar Legajos Pendientes cloud_…" at bounding box center [866, 287] width 1403 height 479
